Goal: Task Accomplishment & Management: Complete application form

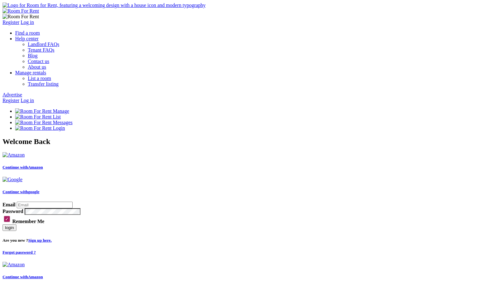
type input "kartik@yopmail.com"
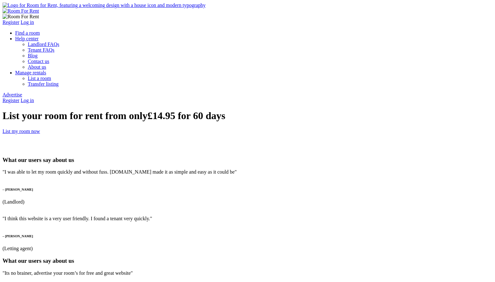
type input "jeet"
type input "[EMAIL_ADDRESS][DOMAIN_NAME]"
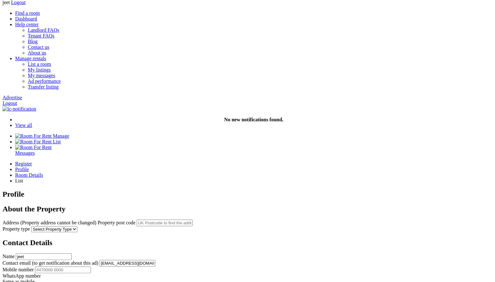
scroll to position [30, 0]
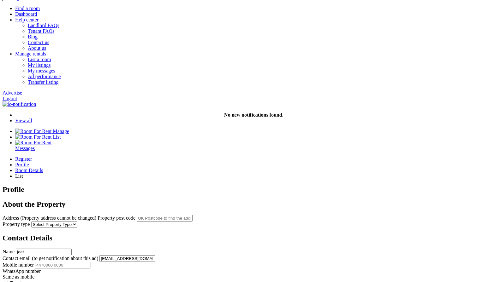
click at [192, 215] on input "text" at bounding box center [165, 218] width 56 height 7
paste input "NW6 1RZ"
type input "[PERSON_NAME][STREET_ADDRESS]"
select select "House"
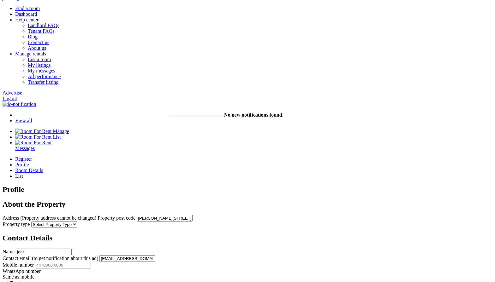
click option "House" at bounding box center [0, 0] width 0 height 0
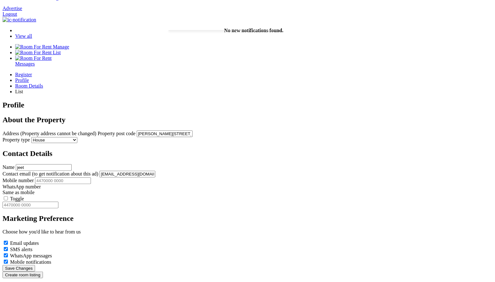
scroll to position [122, 0]
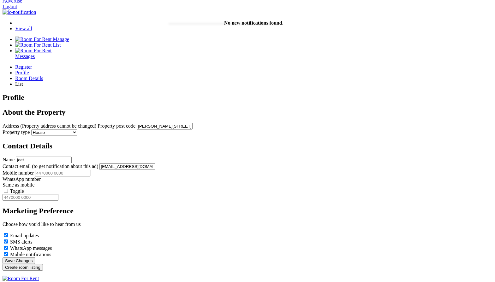
click at [91, 170] on input "Mobile number" at bounding box center [63, 173] width 56 height 7
type input "44345234523"
click at [24, 189] on label "Toggle" at bounding box center [17, 191] width 14 height 5
click at [8, 189] on input "Toggle" at bounding box center [6, 191] width 4 height 4
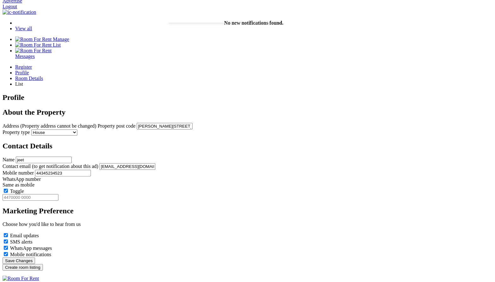
type input "44345234523"
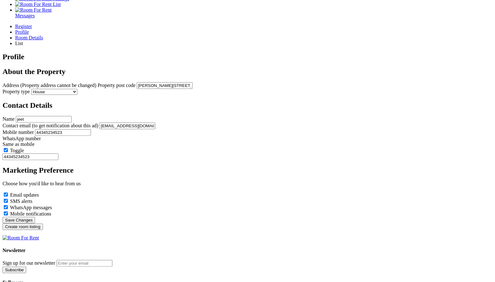
scroll to position [164, 0]
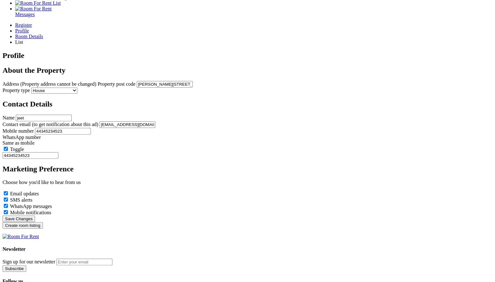
click at [43, 229] on input "Create room listing" at bounding box center [23, 225] width 40 height 7
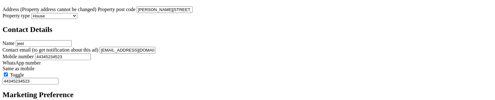
scroll to position [246, 0]
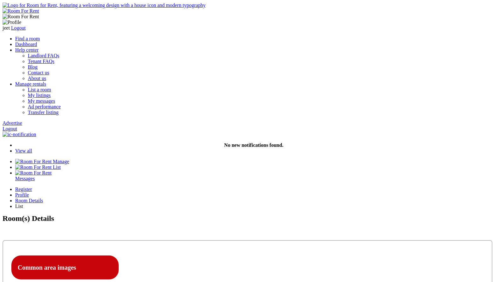
type input "C:\fakepath\Screenshot 2025-09-15 at 7.41.24 PM.png"
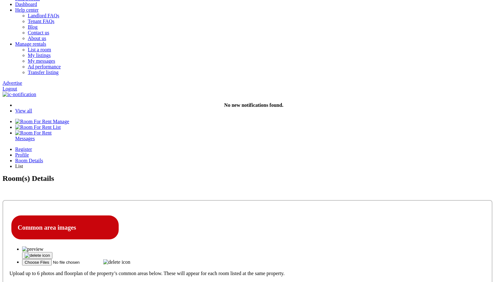
scroll to position [46, 0]
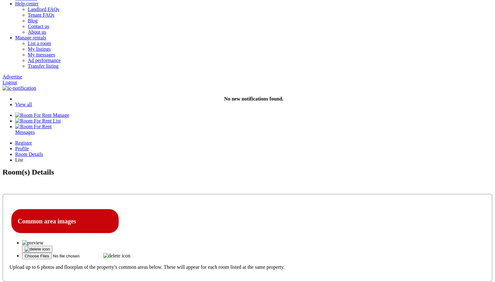
type input "jeet"
type textarea "jeet"
select select "Ensuite Double Bedroom"
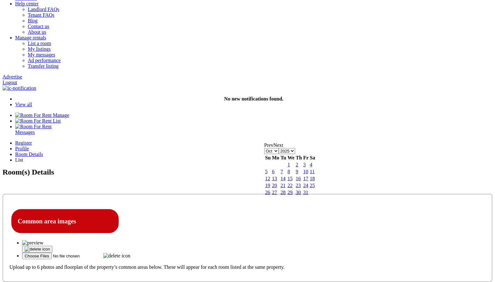
click at [308, 195] on link "31" at bounding box center [305, 192] width 5 height 5
type input "31-10-2025"
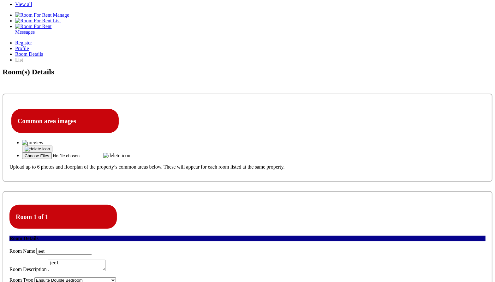
scroll to position [154, 0]
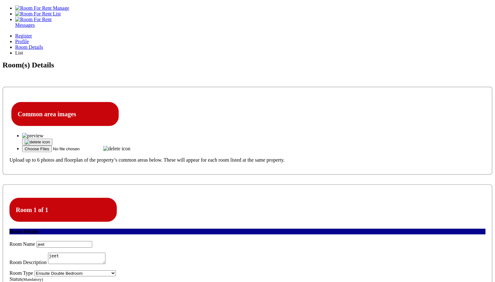
type input "111"
select select "Excluded"
click option "Excluded" at bounding box center [0, 0] width 0 height 0
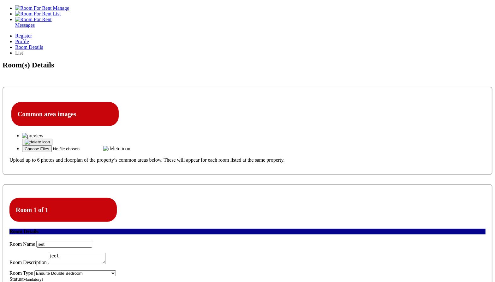
type input "11"
select select "No"
click option "No" at bounding box center [0, 0] width 0 height 0
select select "No"
click option "No" at bounding box center [0, 0] width 0 height 0
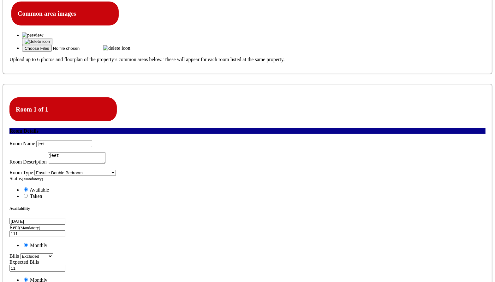
scroll to position [255, 0]
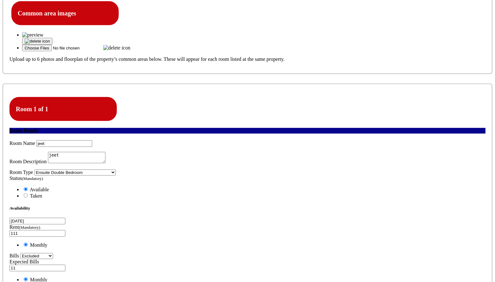
type input "C:\fakepath\Screenshot 2025-09-15 at 7.35.20 PM.png"
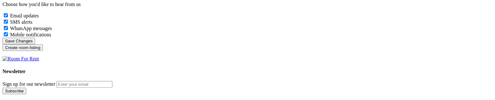
scroll to position [344, 0]
click at [43, 50] on input "Create room listing" at bounding box center [23, 46] width 40 height 7
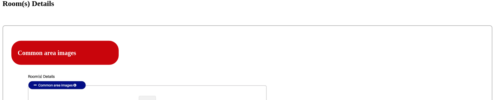
scroll to position [216, 0]
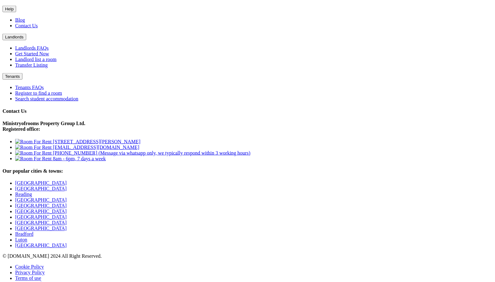
scroll to position [813, 0]
click at [22, 80] on button "Tenants" at bounding box center [13, 76] width 20 height 7
click at [62, 96] on link "Register to find a room" at bounding box center [38, 93] width 47 height 5
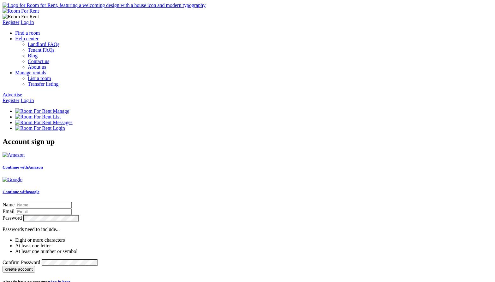
type input "jk"
type input "[EMAIL_ADDRESS][DOMAIN_NAME]"
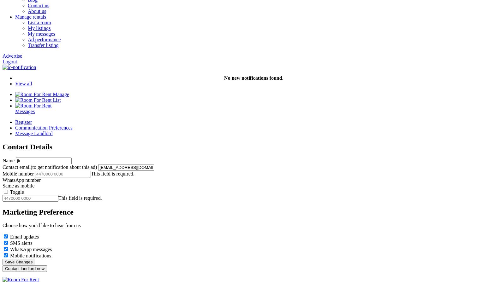
scroll to position [62, 0]
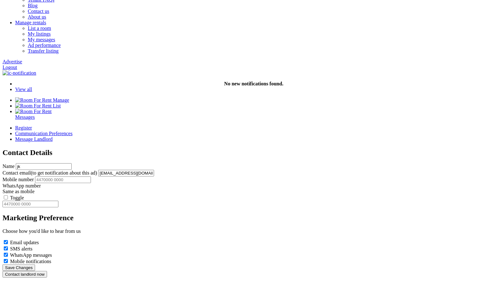
scroll to position [62, 0]
